Goal: Information Seeking & Learning: Learn about a topic

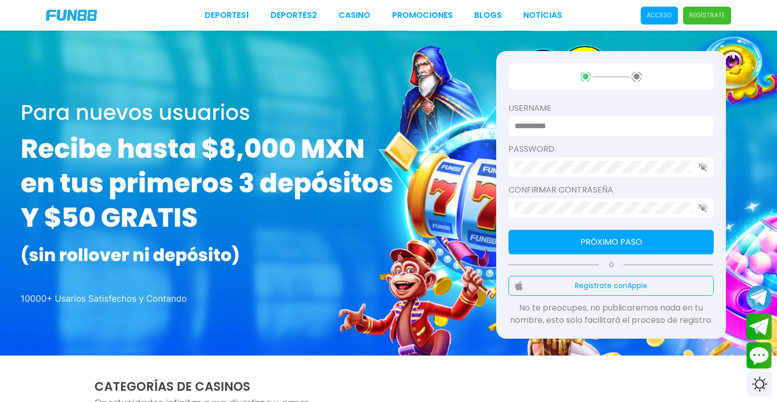
click link "BLOGS" at bounding box center [488, 15] width 28 height 12
